Goal: Task Accomplishment & Management: Use online tool/utility

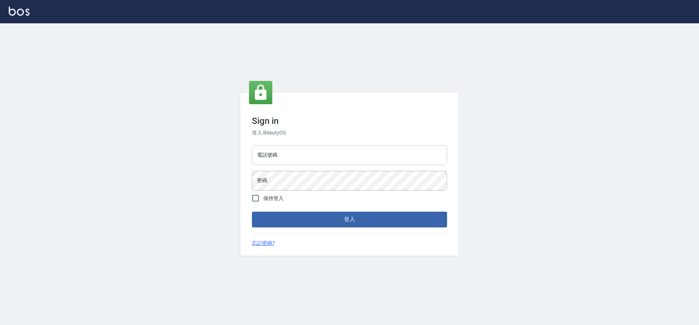
click at [269, 151] on div "電話號碼 電話號碼" at bounding box center [349, 155] width 195 height 20
type input "0916867257"
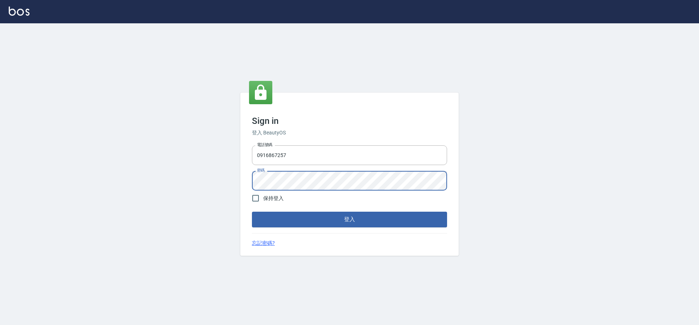
click at [252, 211] on button "登入" at bounding box center [349, 218] width 195 height 15
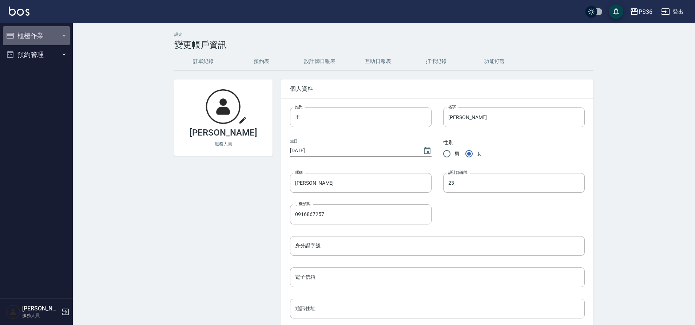
click at [23, 32] on button "櫃檯作業" at bounding box center [36, 35] width 67 height 19
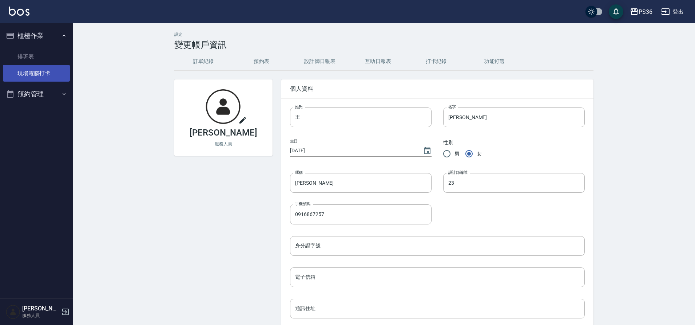
click at [27, 77] on link "現場電腦打卡" at bounding box center [36, 73] width 67 height 17
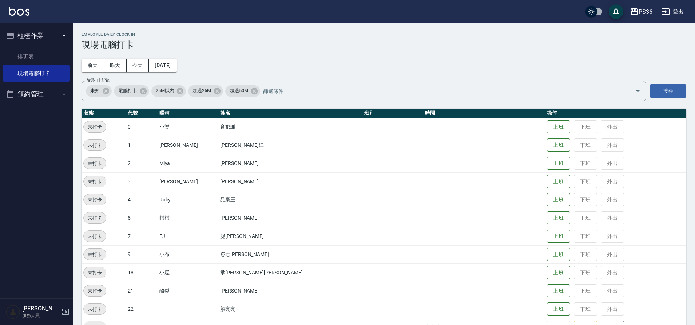
click at [668, 30] on div "Employee Daily Clock In 現場電腦打卡 [DATE] [DATE] [DATE] [DATE] 篩選打卡記錄 未知 電腦打卡 25M以內…" at bounding box center [384, 247] width 622 height 449
click at [675, 17] on button "登出" at bounding box center [672, 11] width 28 height 13
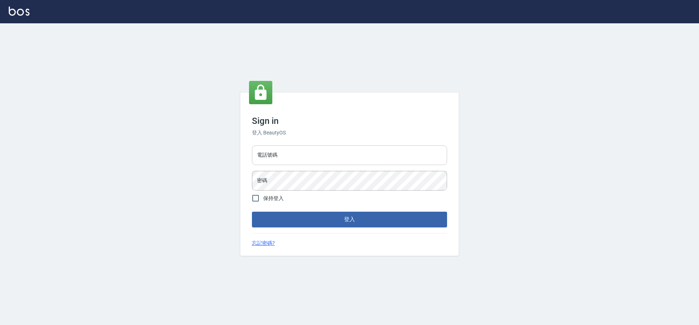
drag, startPoint x: 0, startPoint y: 0, endPoint x: 319, endPoint y: 158, distance: 355.7
click at [319, 158] on input "電話號碼" at bounding box center [349, 155] width 195 height 20
type input "7805667"
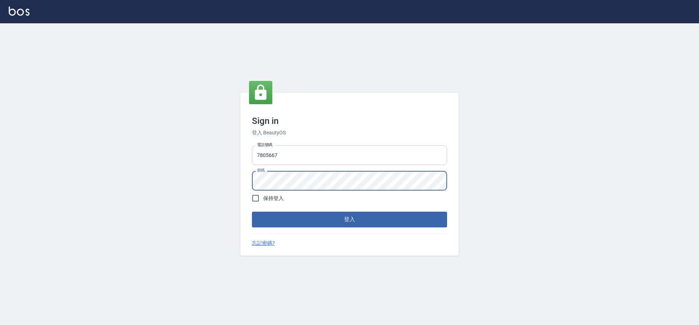
click at [252, 211] on button "登入" at bounding box center [349, 218] width 195 height 15
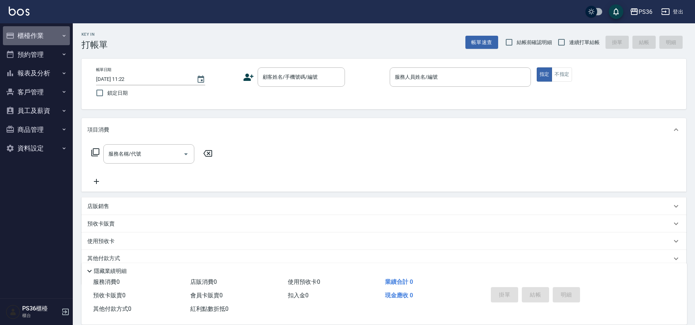
click at [42, 33] on button "櫃檯作業" at bounding box center [36, 35] width 67 height 19
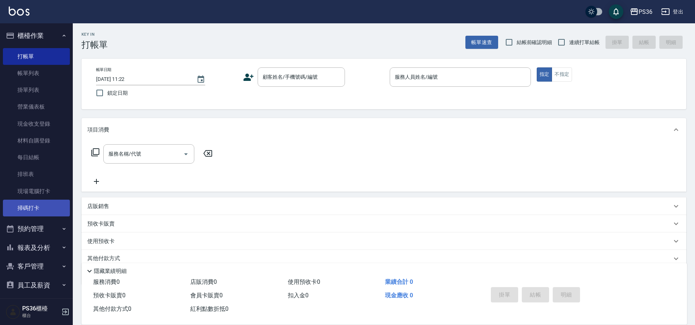
click at [40, 211] on link "掃碼打卡" at bounding box center [36, 207] width 67 height 17
